Goal: Task Accomplishment & Management: Complete application form

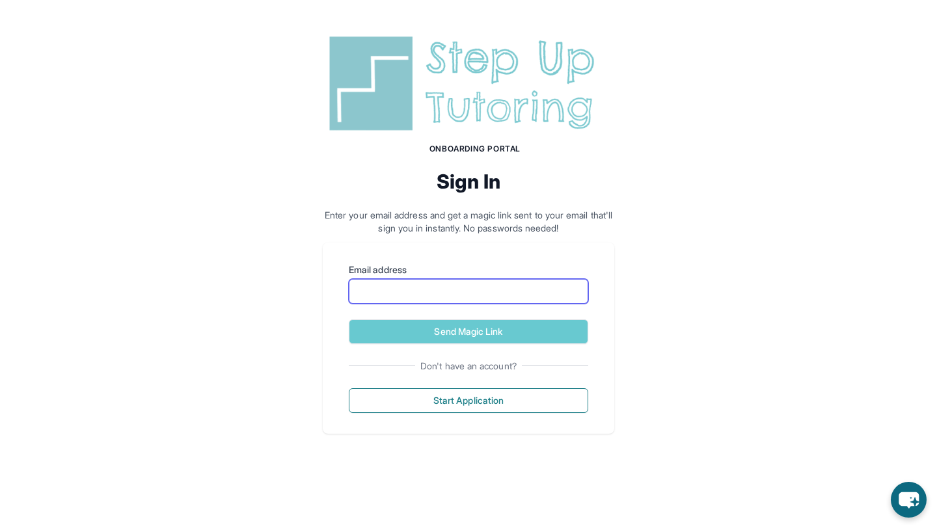
click at [515, 288] on input "Email address" at bounding box center [468, 291] width 239 height 25
type input "**********"
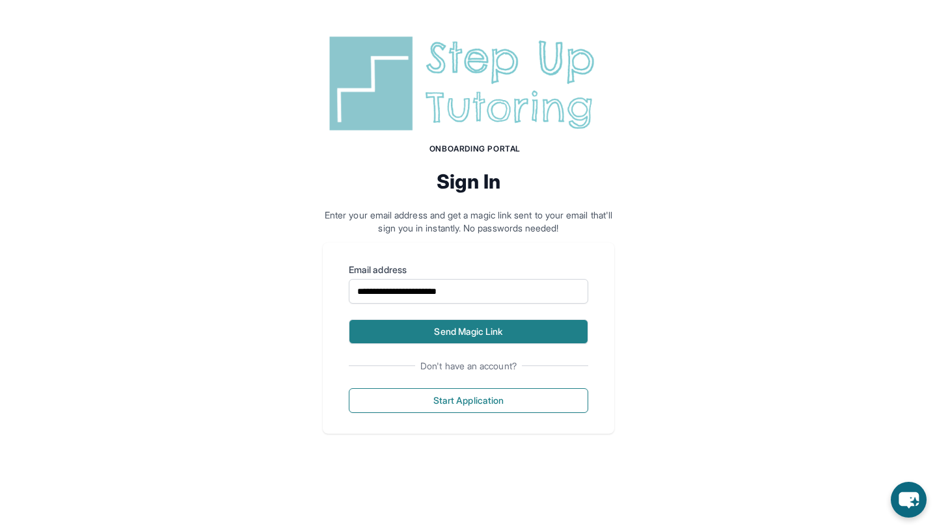
click at [476, 338] on button "Send Magic Link" at bounding box center [468, 331] width 239 height 25
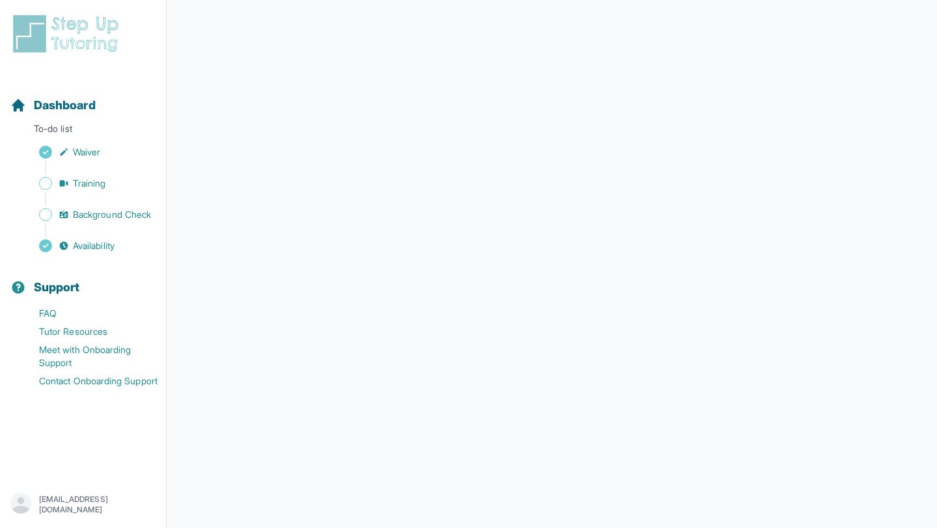
scroll to position [126, 0]
